Goal: Task Accomplishment & Management: Complete application form

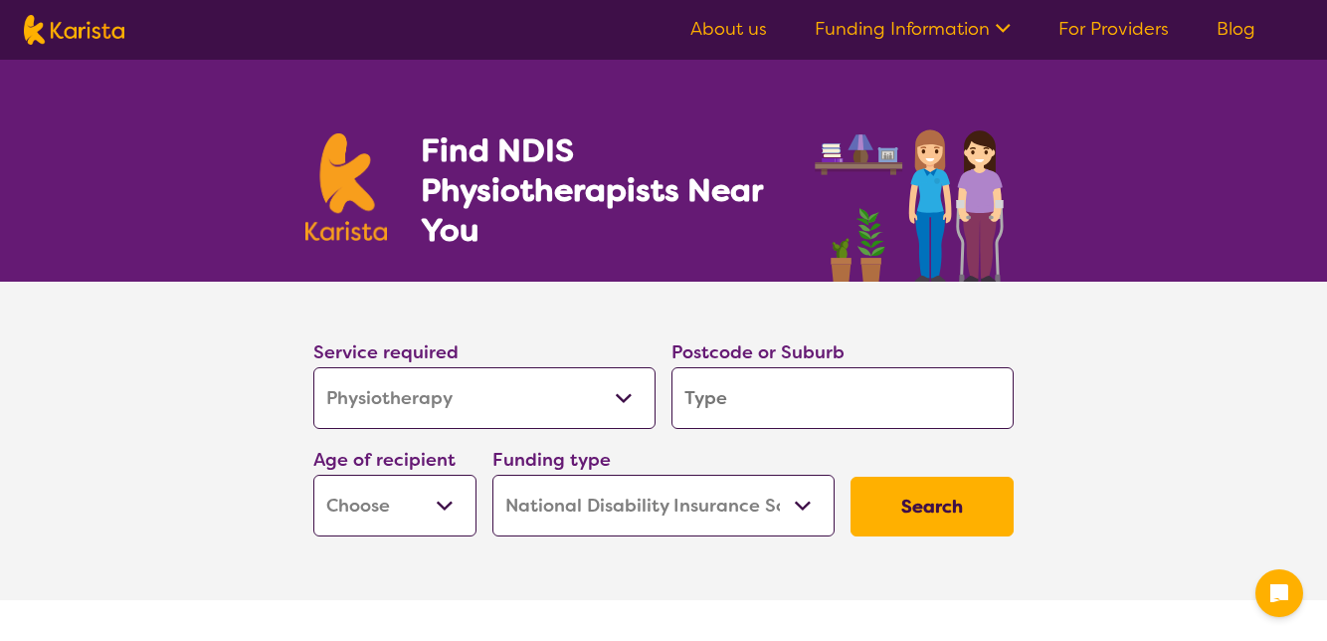
select select "Physiotherapy"
select select "NDIS"
select select "Physiotherapy"
select select "NDIS"
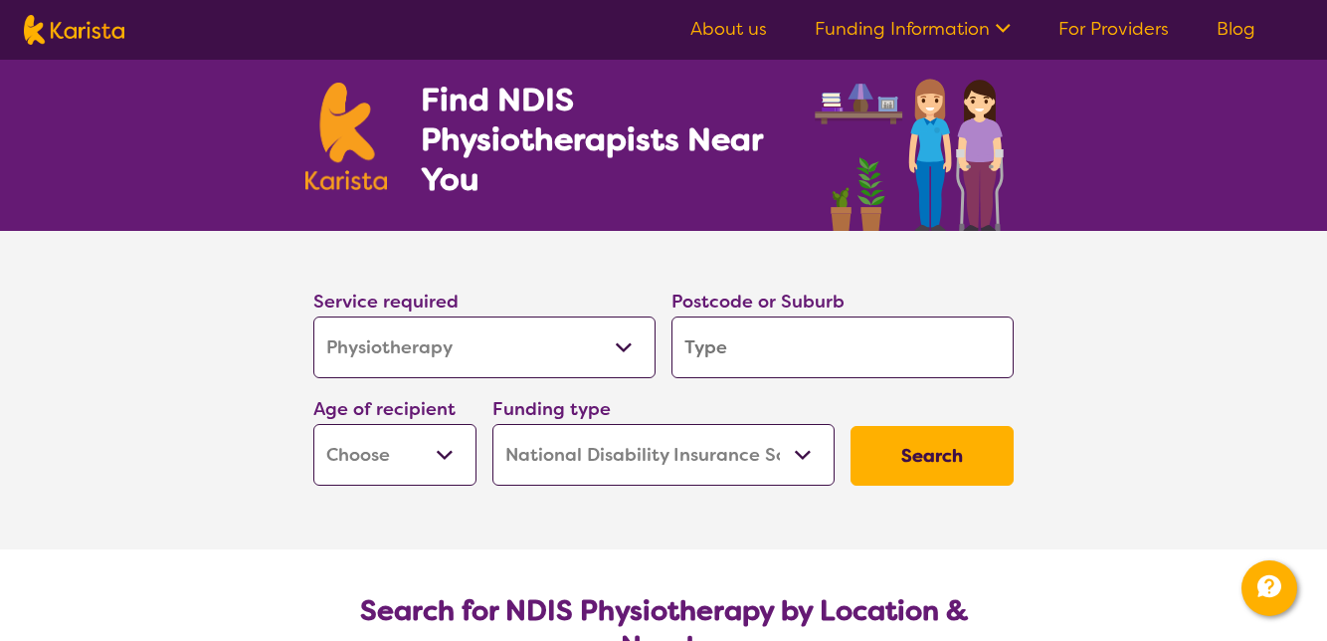
scroll to position [54, 0]
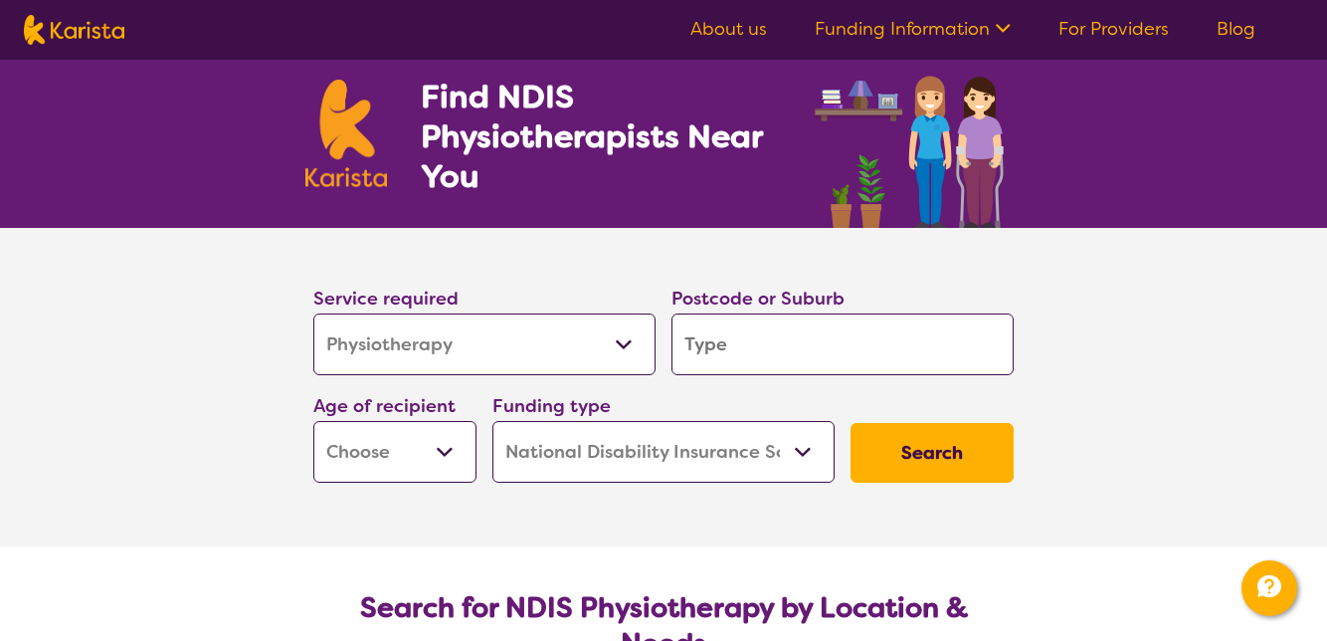
click at [715, 351] on input "search" at bounding box center [843, 344] width 342 height 62
type input "D"
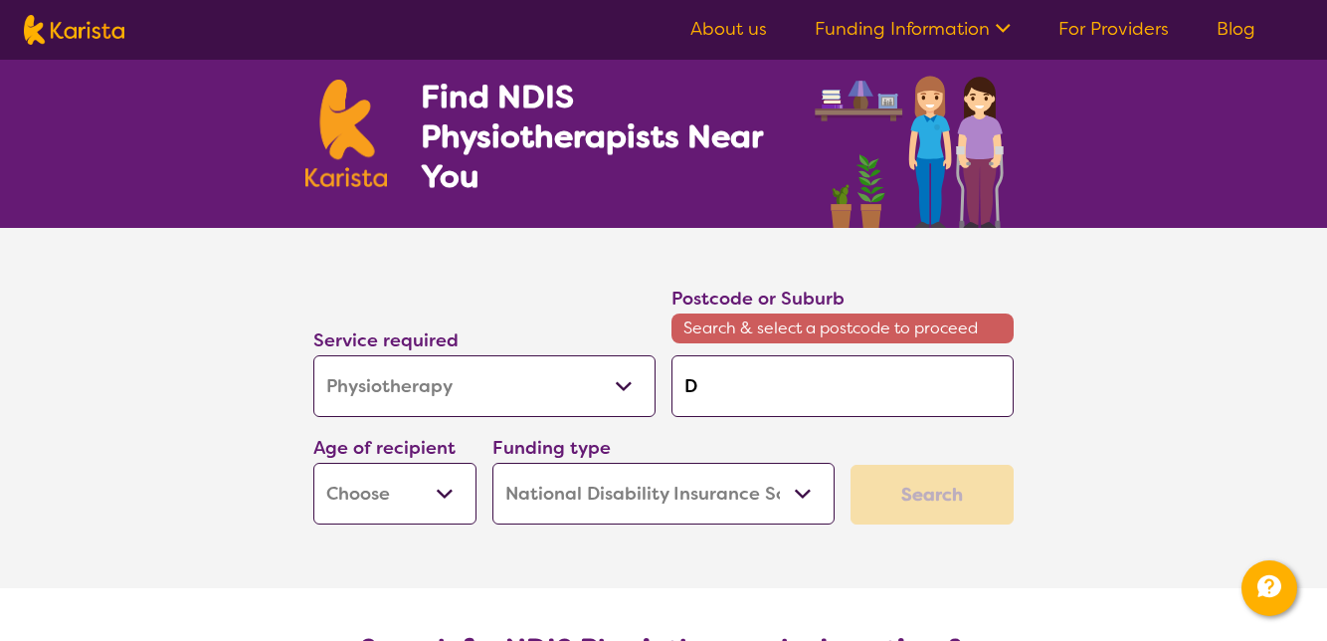
type input "D"
type input "Dr"
type input "Dry"
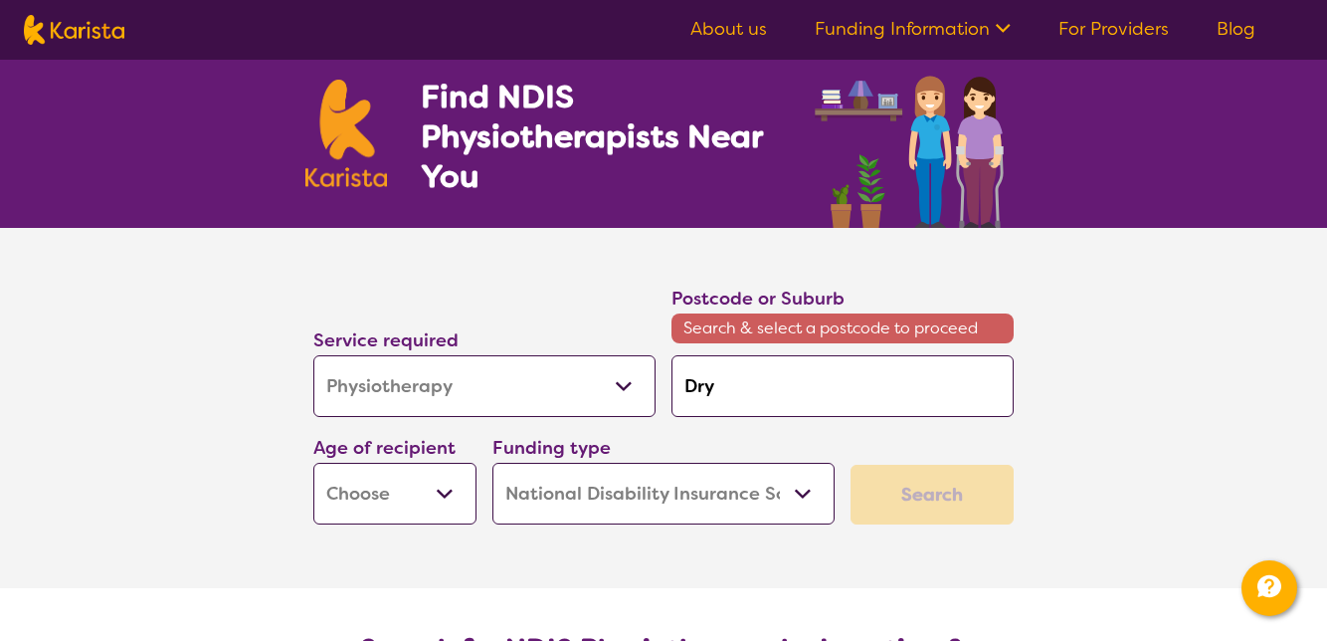
type input "Drys"
type input "Drysd"
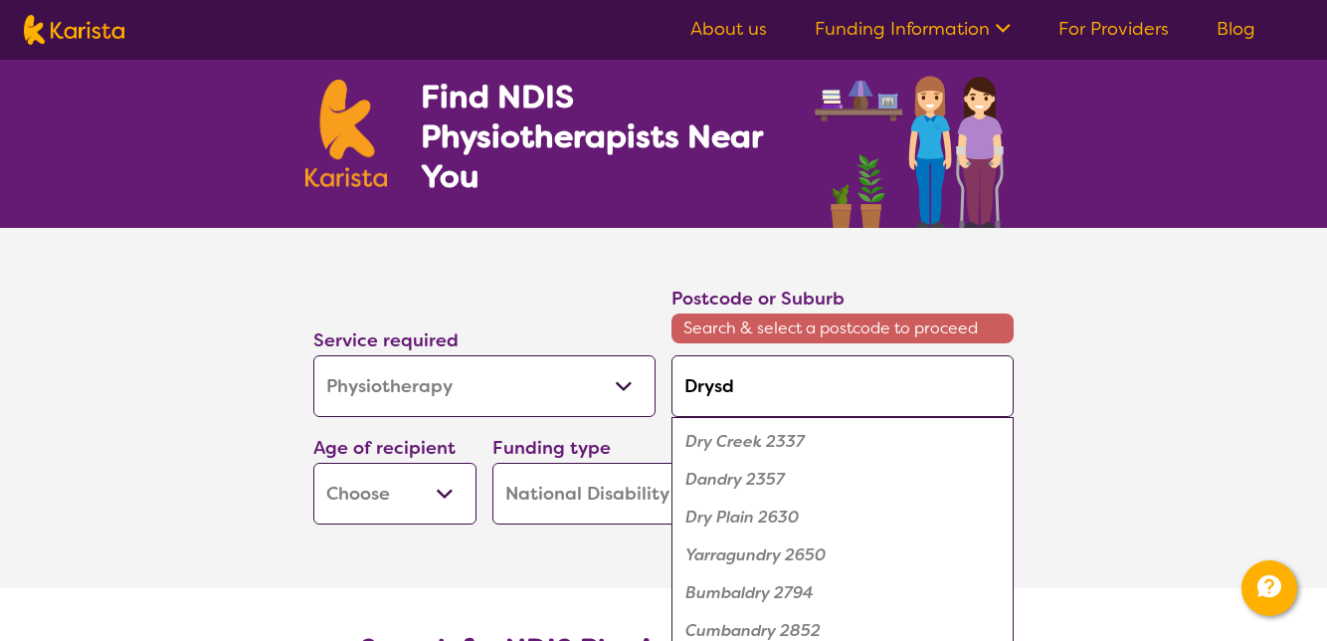
type input "Drysda"
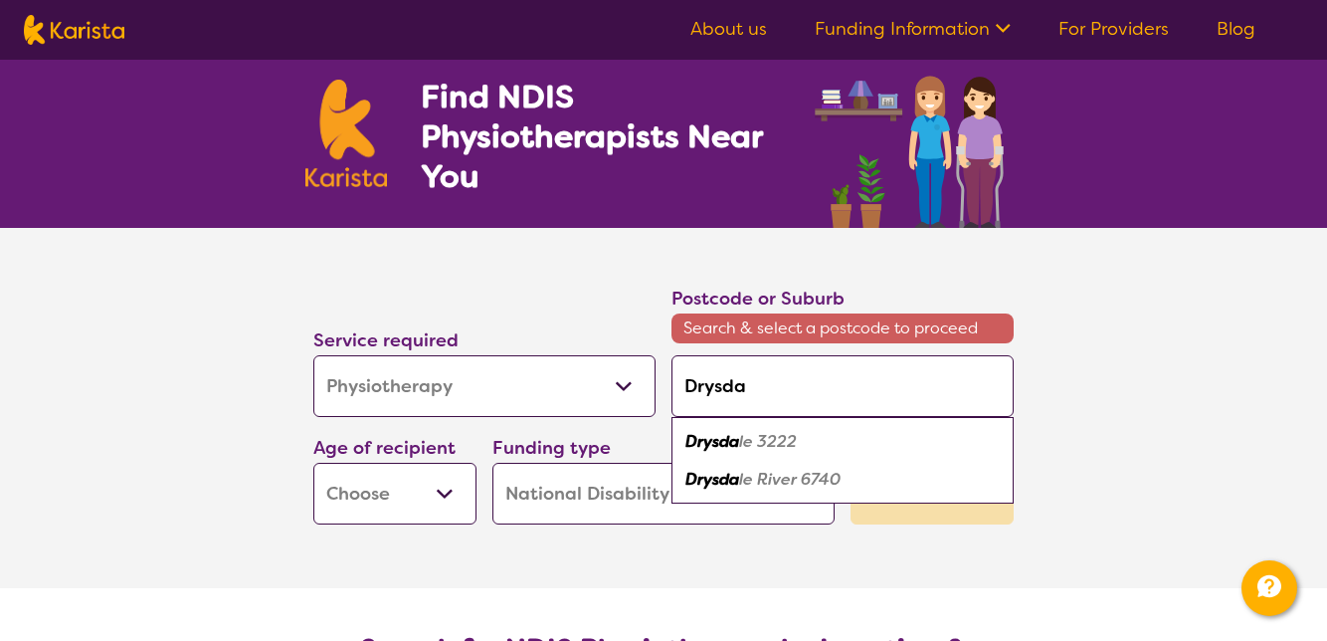
type input "[GEOGRAPHIC_DATA]"
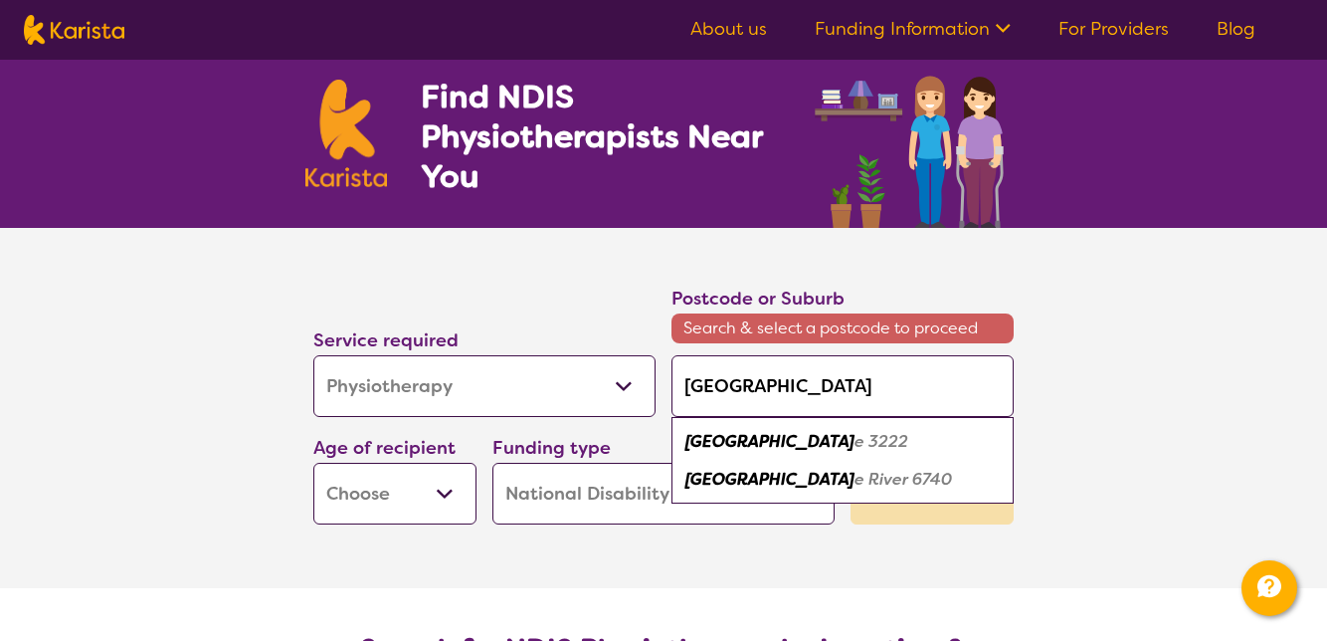
type input "Drysdale"
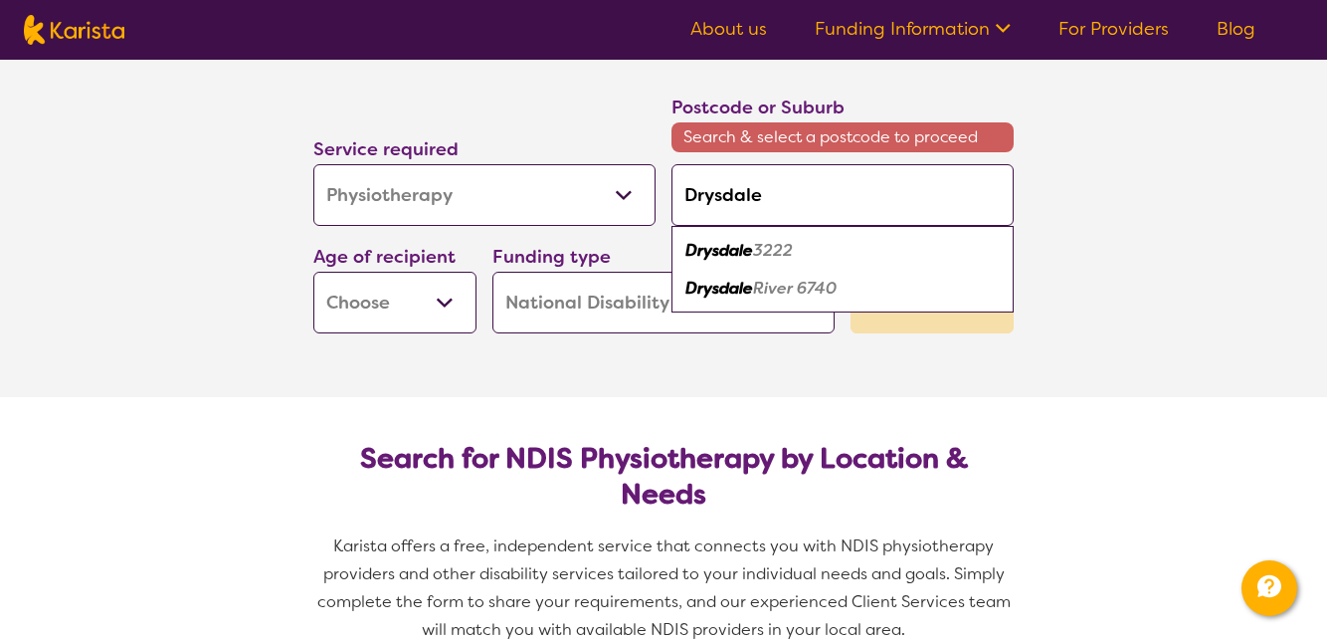
scroll to position [249, 0]
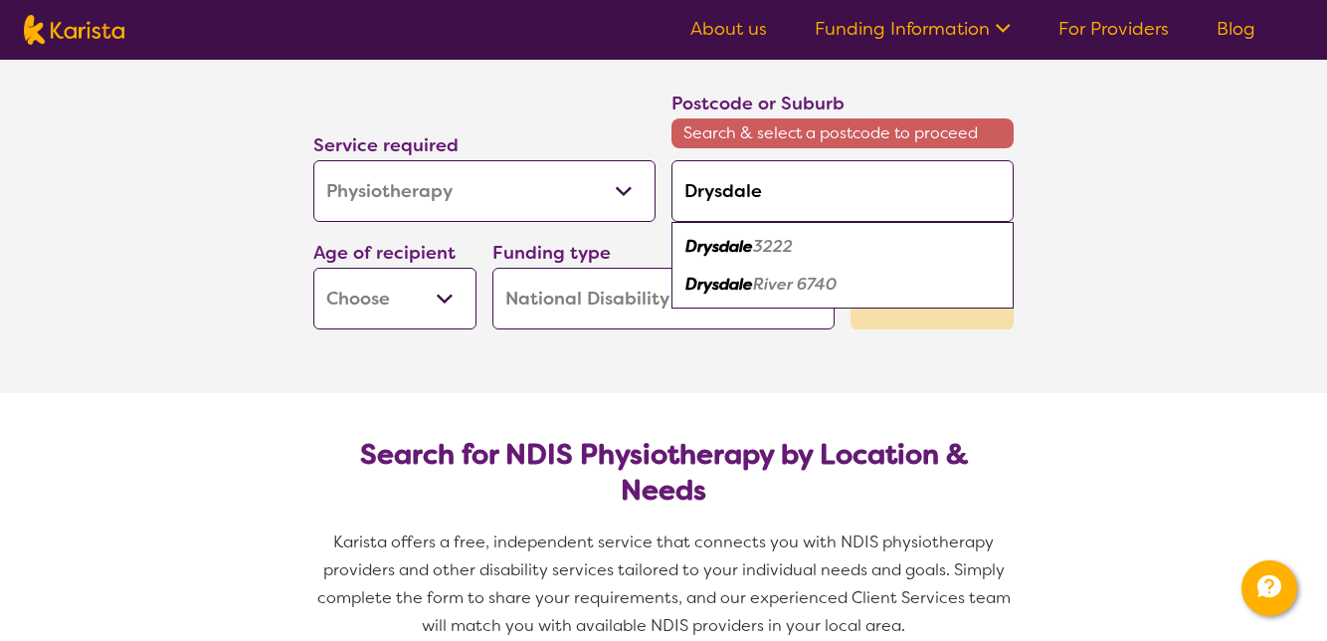
click at [754, 254] on em "3222" at bounding box center [773, 246] width 40 height 21
type input "3222"
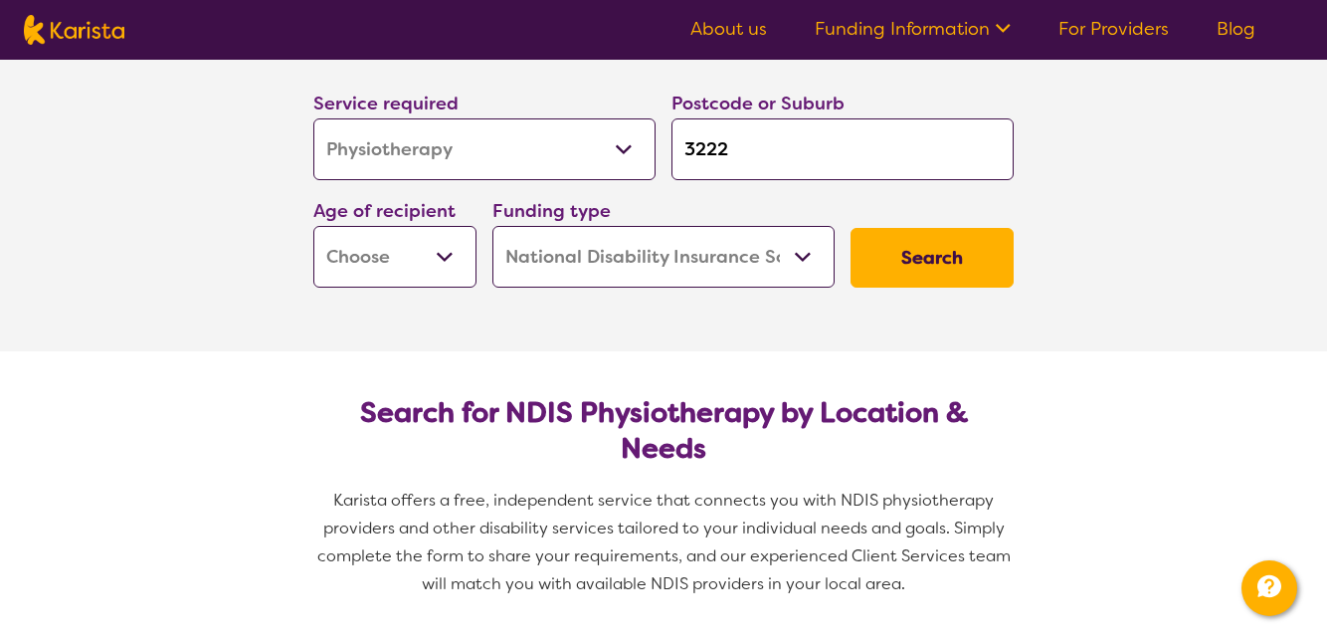
click at [442, 271] on select "Early Childhood - 0 to 9 Child - 10 to 11 Adolescent - 12 to 17 Adult - 18 to 6…" at bounding box center [394, 257] width 163 height 62
select select "AG"
click at [792, 262] on select "Home Care Package (HCP) National Disability Insurance Scheme (NDIS) I don't know" at bounding box center [663, 257] width 342 height 62
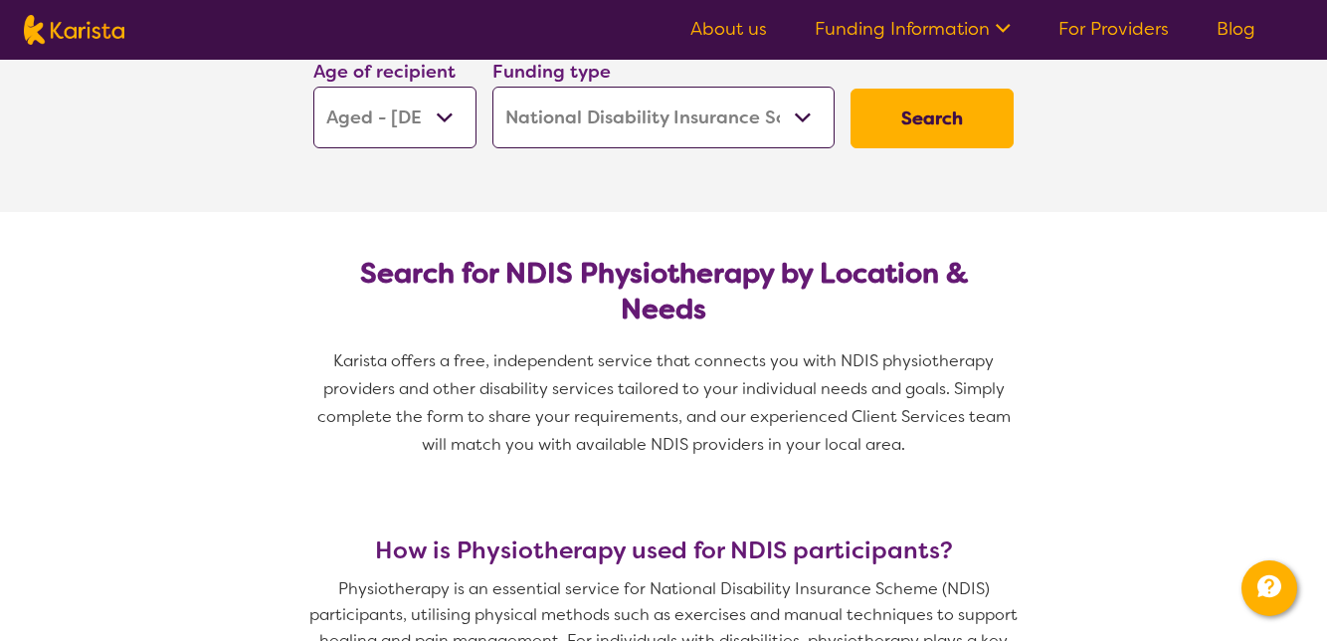
scroll to position [387, 0]
click at [911, 117] on button "Search" at bounding box center [932, 120] width 163 height 60
